Goal: Check status: Check status

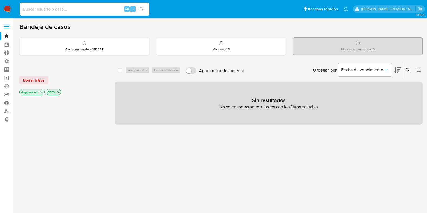
click at [45, 9] on input at bounding box center [85, 9] width 130 height 7
paste input "483926179"
type input "483926179"
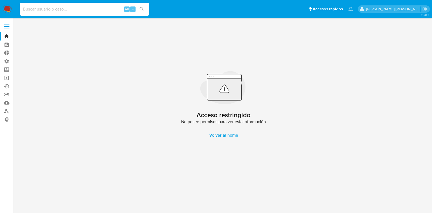
click at [91, 8] on input at bounding box center [85, 9] width 130 height 7
paste input "483925574"
type input "483925574"
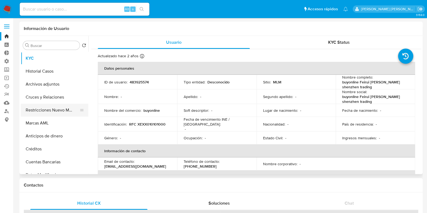
select select "10"
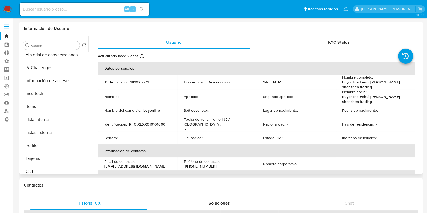
scroll to position [228, 0]
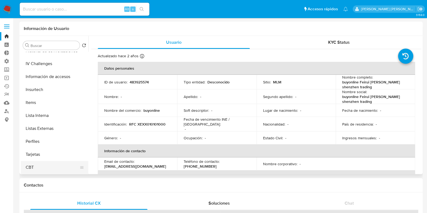
click at [33, 170] on button "CBT" at bounding box center [52, 167] width 63 height 13
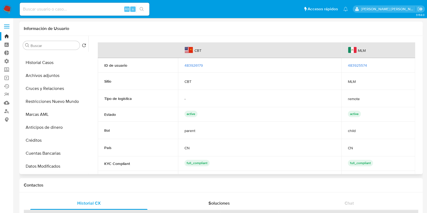
scroll to position [0, 0]
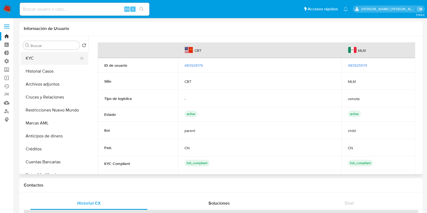
click at [38, 62] on button "KYC" at bounding box center [52, 58] width 63 height 13
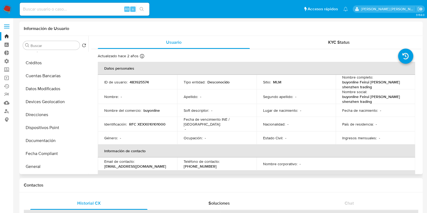
scroll to position [89, 0]
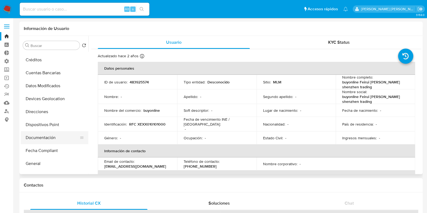
click at [43, 139] on button "Documentación" at bounding box center [52, 137] width 63 height 13
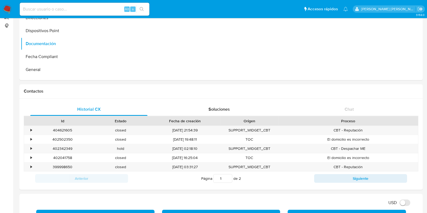
scroll to position [92, 0]
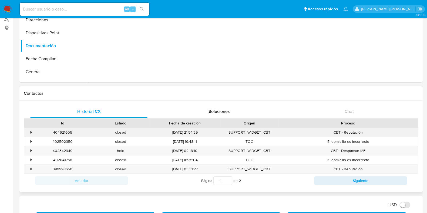
click at [30, 132] on div "•" at bounding box center [28, 132] width 9 height 9
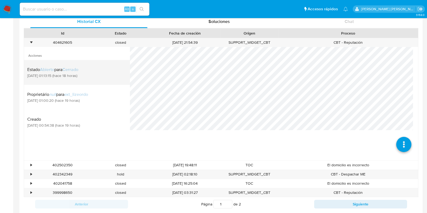
scroll to position [182, 0]
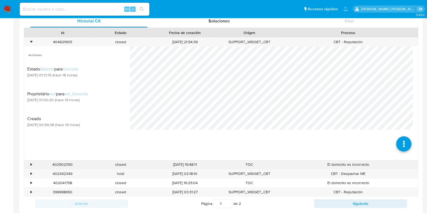
click at [29, 164] on div "•" at bounding box center [28, 164] width 9 height 9
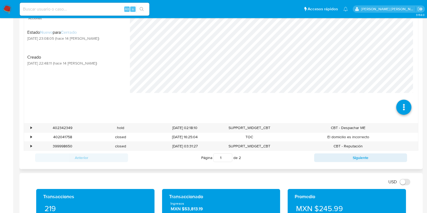
scroll to position [344, 0]
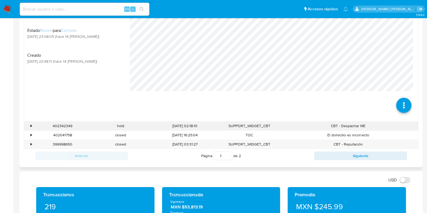
click at [32, 129] on div "•" at bounding box center [28, 126] width 9 height 9
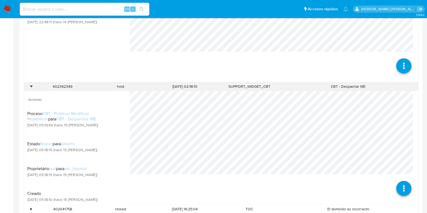
scroll to position [384, 0]
